Goal: Task Accomplishment & Management: Use online tool/utility

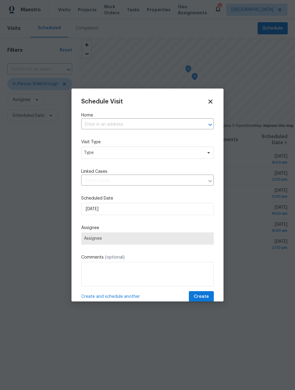
click at [187, 125] on input "text" at bounding box center [139, 124] width 116 height 9
type input "[PERSON_NAME]"
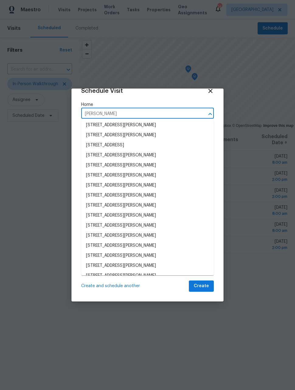
scroll to position [12, 0]
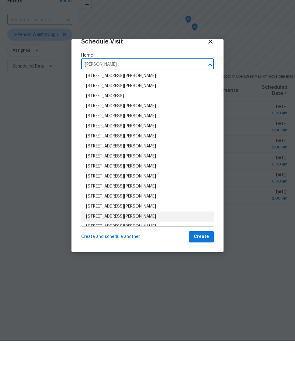
click at [184, 261] on li "[STREET_ADDRESS][PERSON_NAME]" at bounding box center [147, 266] width 133 height 10
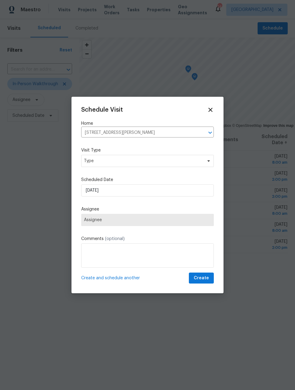
scroll to position [0, 0]
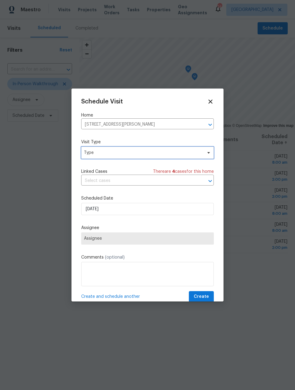
click at [189, 153] on span "Type" at bounding box center [143, 153] width 118 height 6
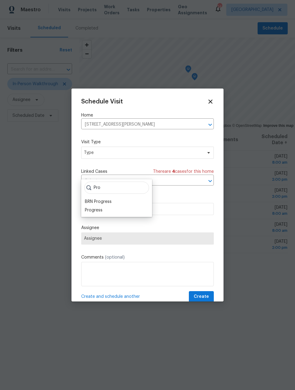
type input "Pro"
click at [106, 206] on div "Progress" at bounding box center [116, 210] width 67 height 9
click at [101, 207] on div "Progress" at bounding box center [94, 210] width 18 height 6
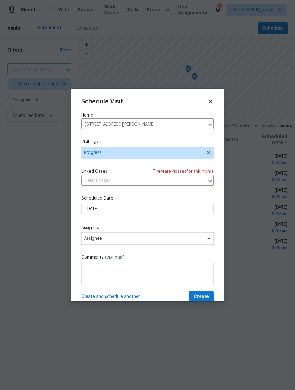
click at [148, 241] on span "Assignee" at bounding box center [143, 238] width 119 height 5
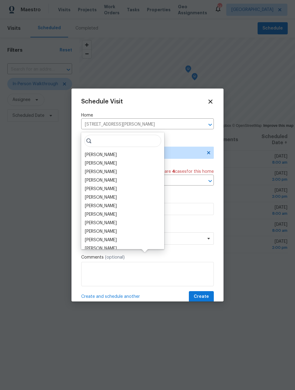
click at [107, 152] on div "[PERSON_NAME]" at bounding box center [101, 155] width 32 height 6
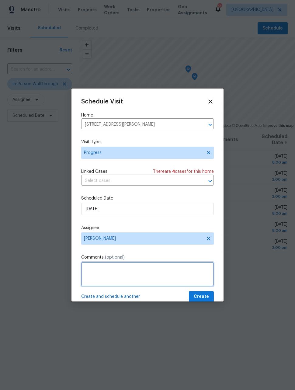
click at [176, 275] on textarea at bounding box center [147, 274] width 133 height 24
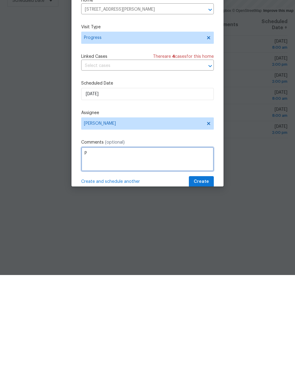
scroll to position [20, 0]
type textarea "Put for sale sign in window"
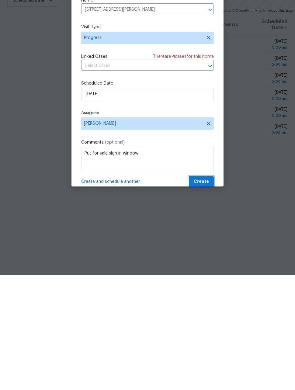
click at [209, 293] on span "Create" at bounding box center [201, 297] width 15 height 8
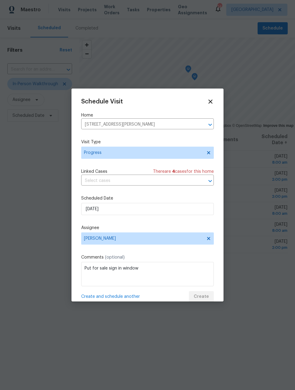
scroll to position [0, 0]
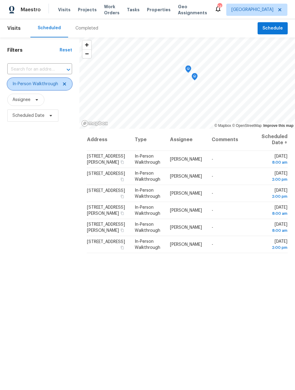
click at [63, 86] on icon at bounding box center [64, 84] width 5 height 5
